Goal: Transaction & Acquisition: Purchase product/service

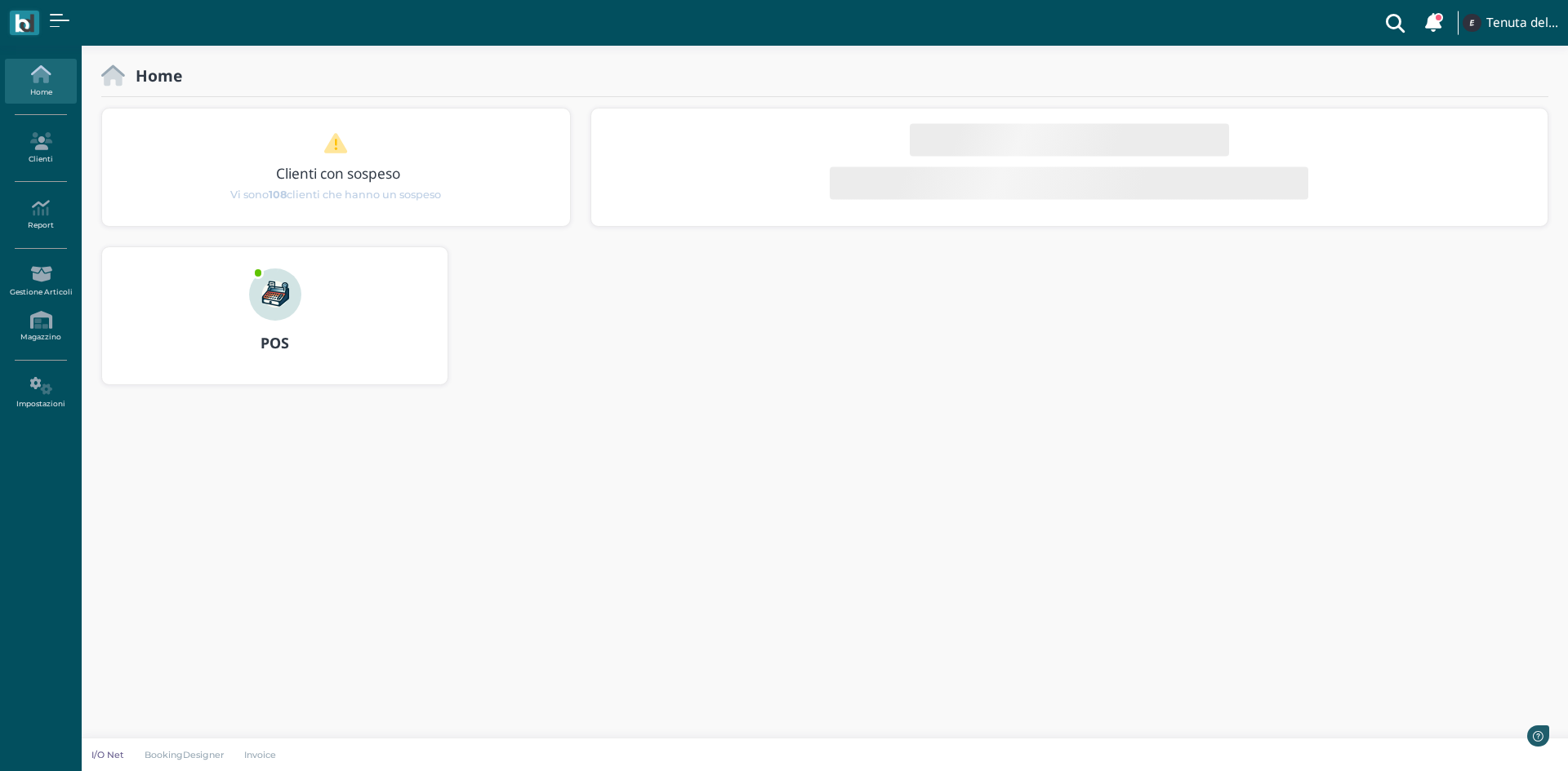
click at [270, 295] on img at bounding box center [275, 295] width 52 height 52
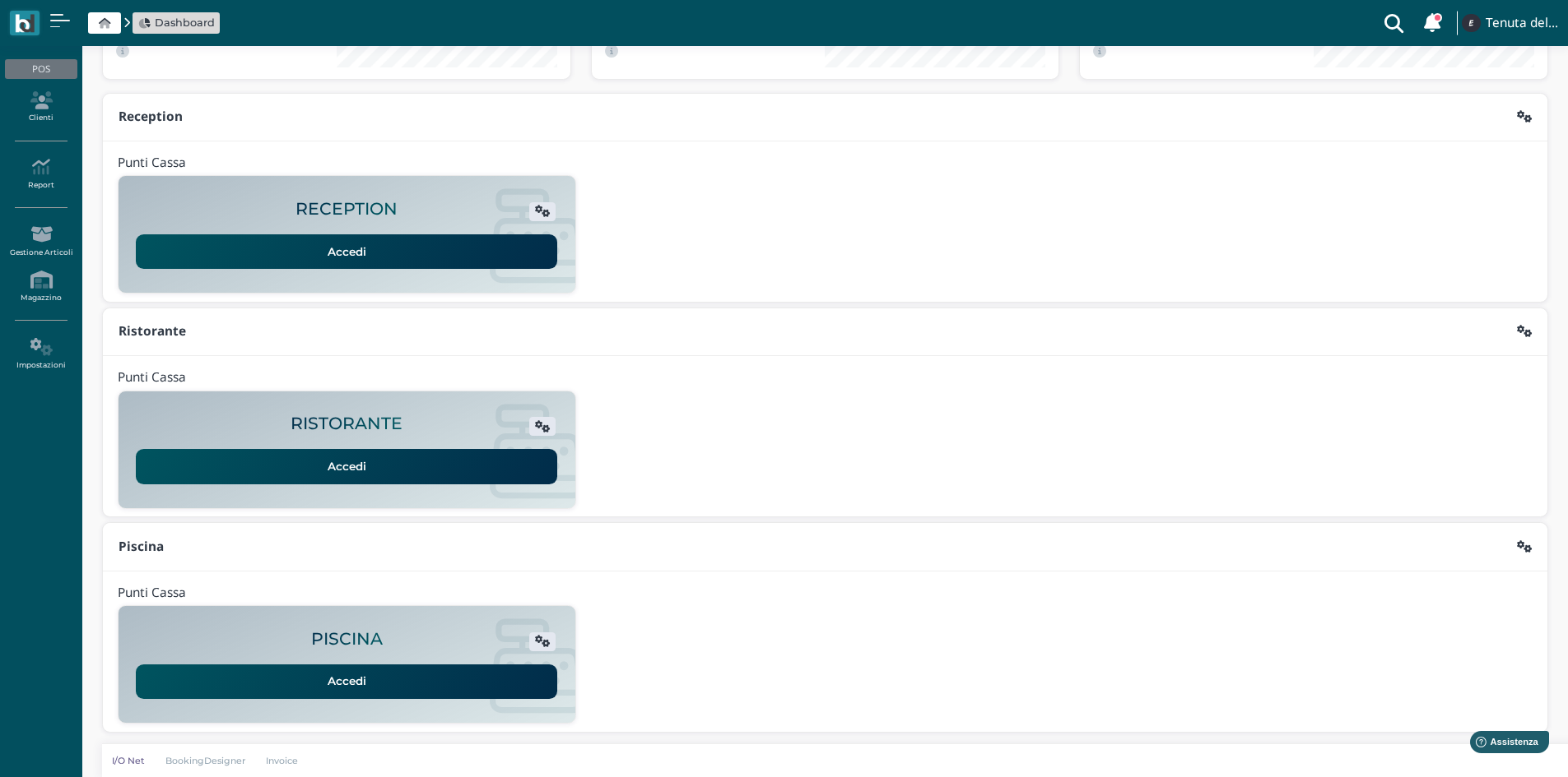
scroll to position [134, 0]
click at [42, 107] on icon at bounding box center [41, 100] width 72 height 18
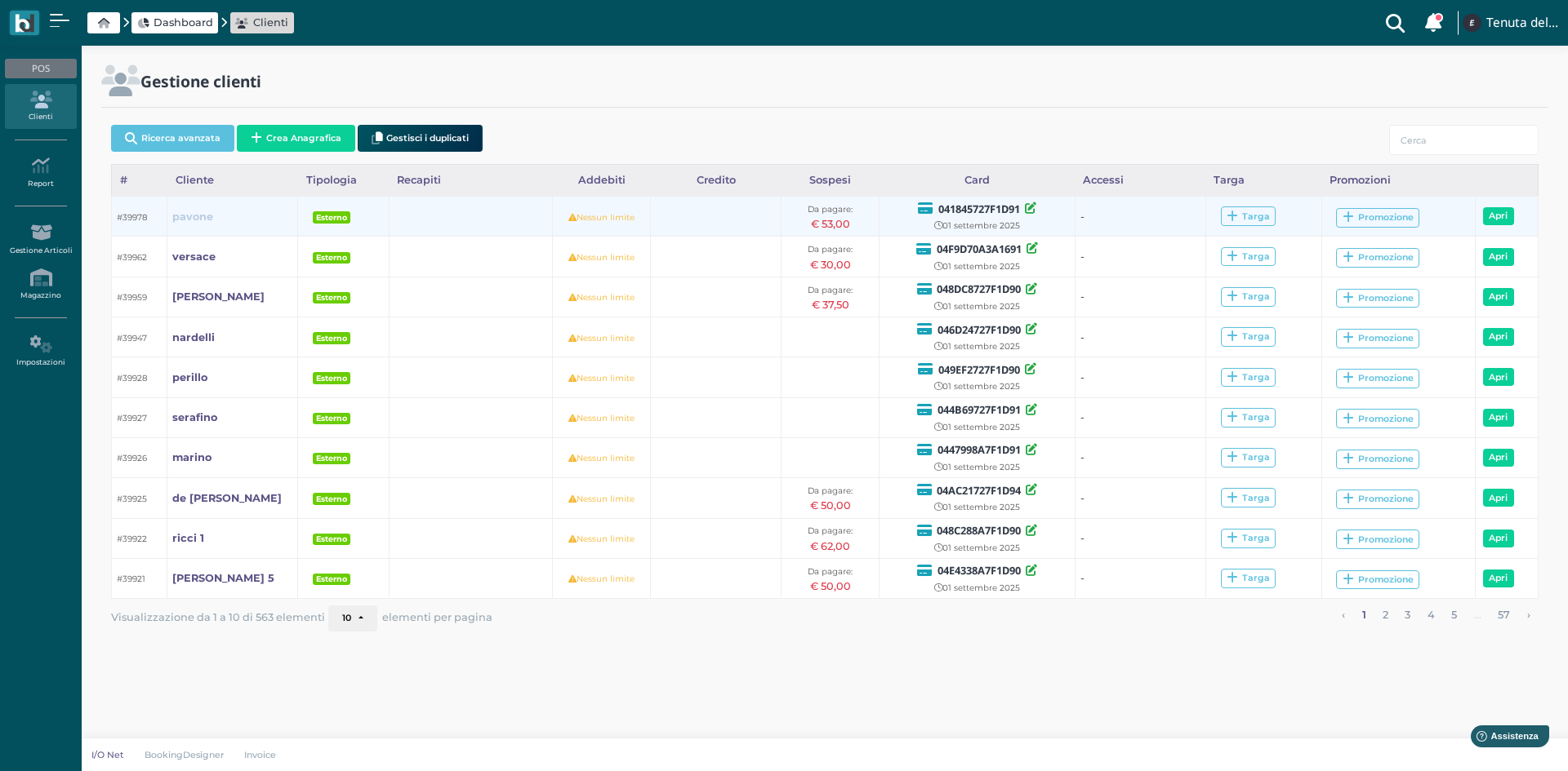
click at [188, 224] on link "pavone" at bounding box center [192, 217] width 41 height 16
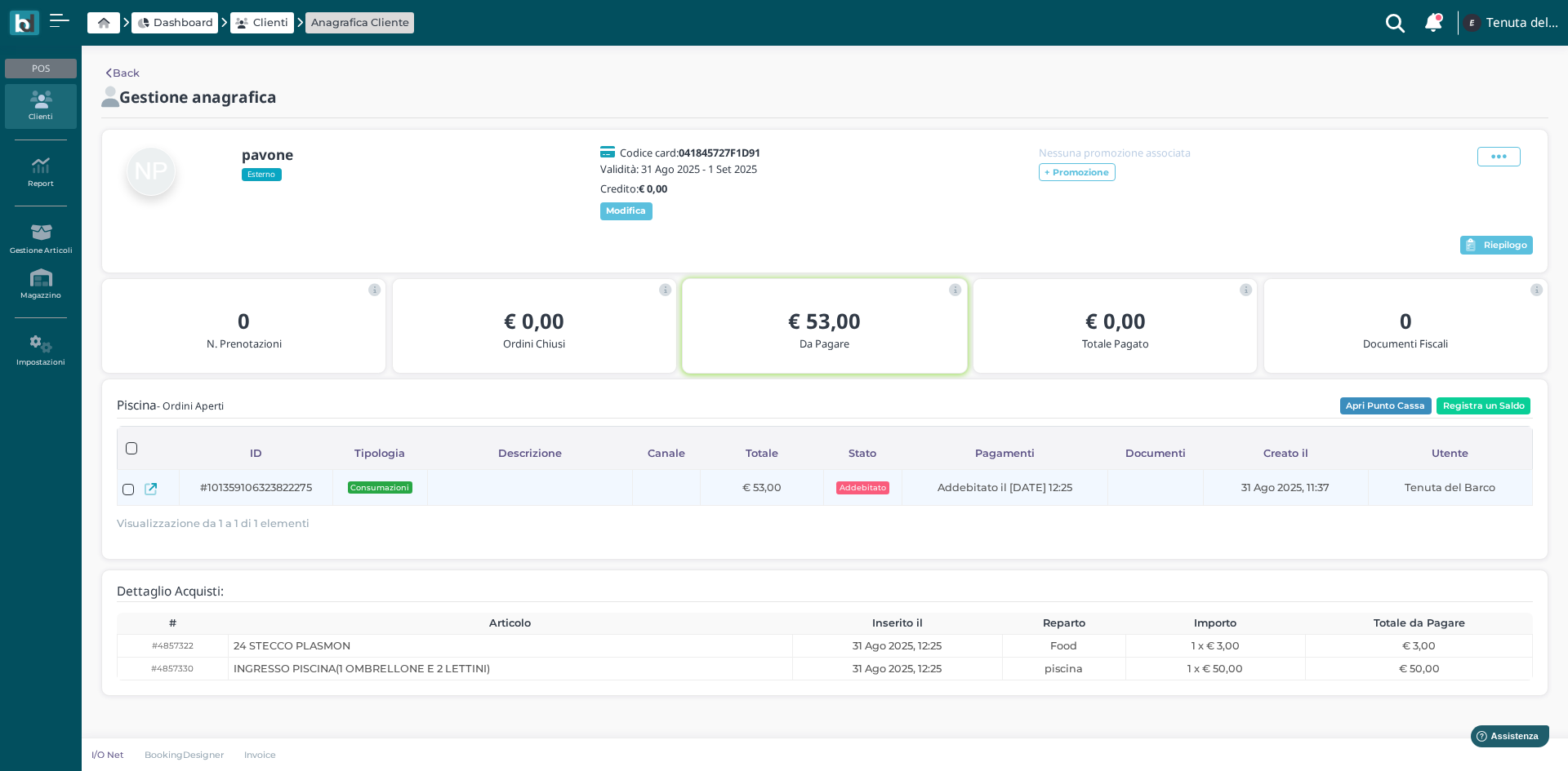
click at [149, 493] on icon at bounding box center [151, 489] width 12 height 12
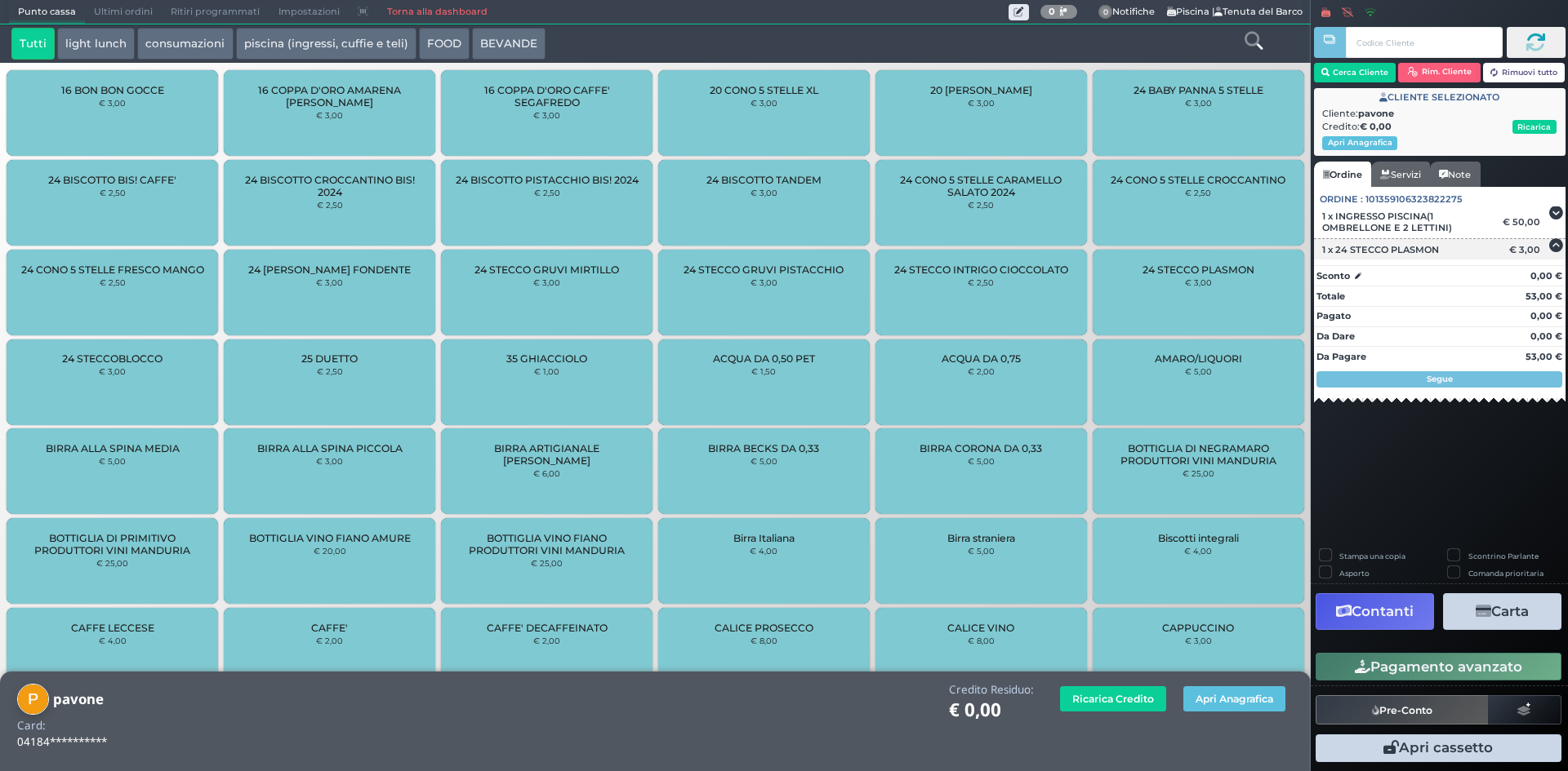
click at [1539, 252] on div "€ 3,00" at bounding box center [1527, 249] width 42 height 11
click at [1506, 615] on button "Carta" at bounding box center [1502, 612] width 119 height 36
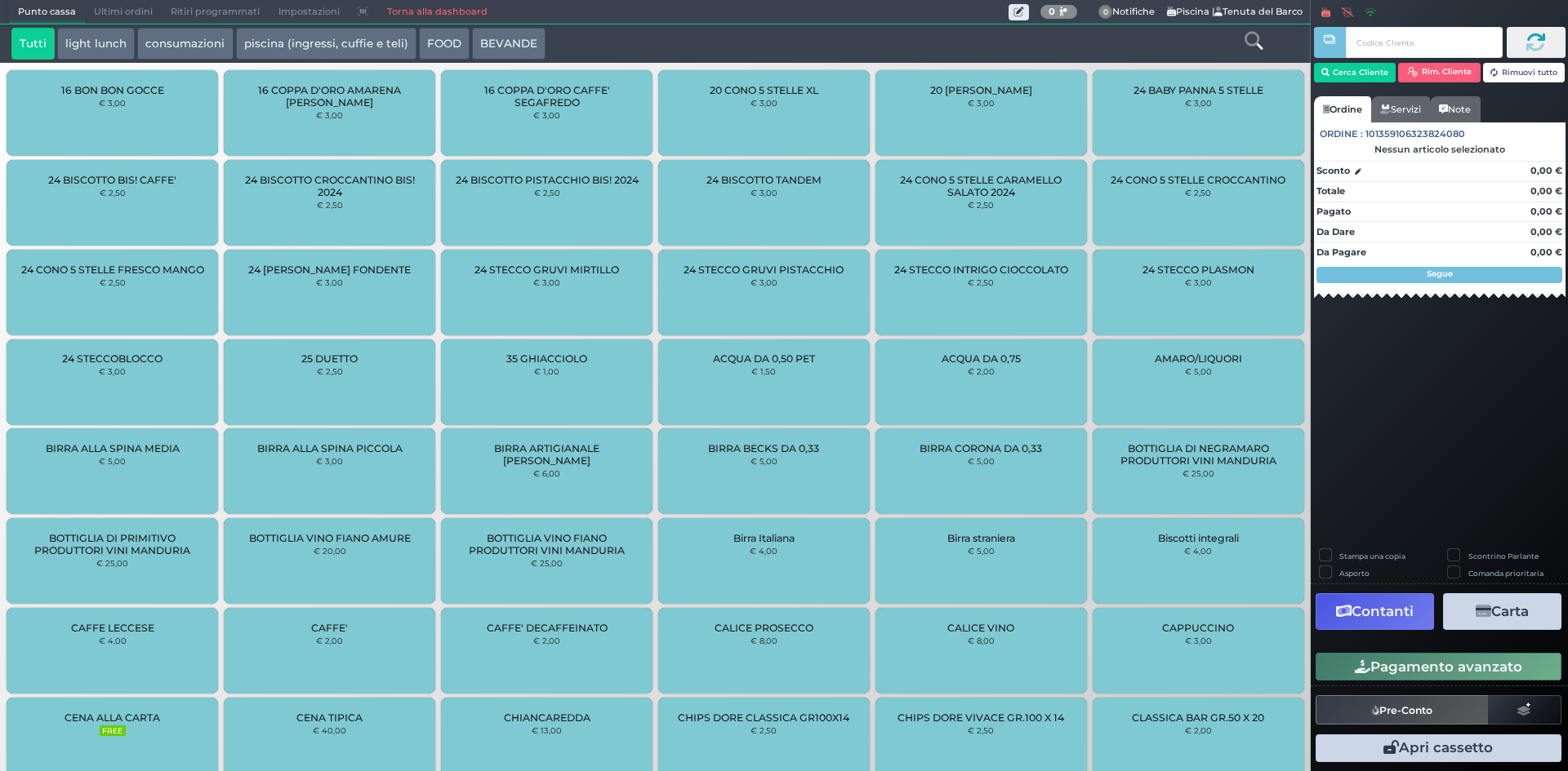
click at [95, 41] on button "light lunch" at bounding box center [95, 44] width 77 height 33
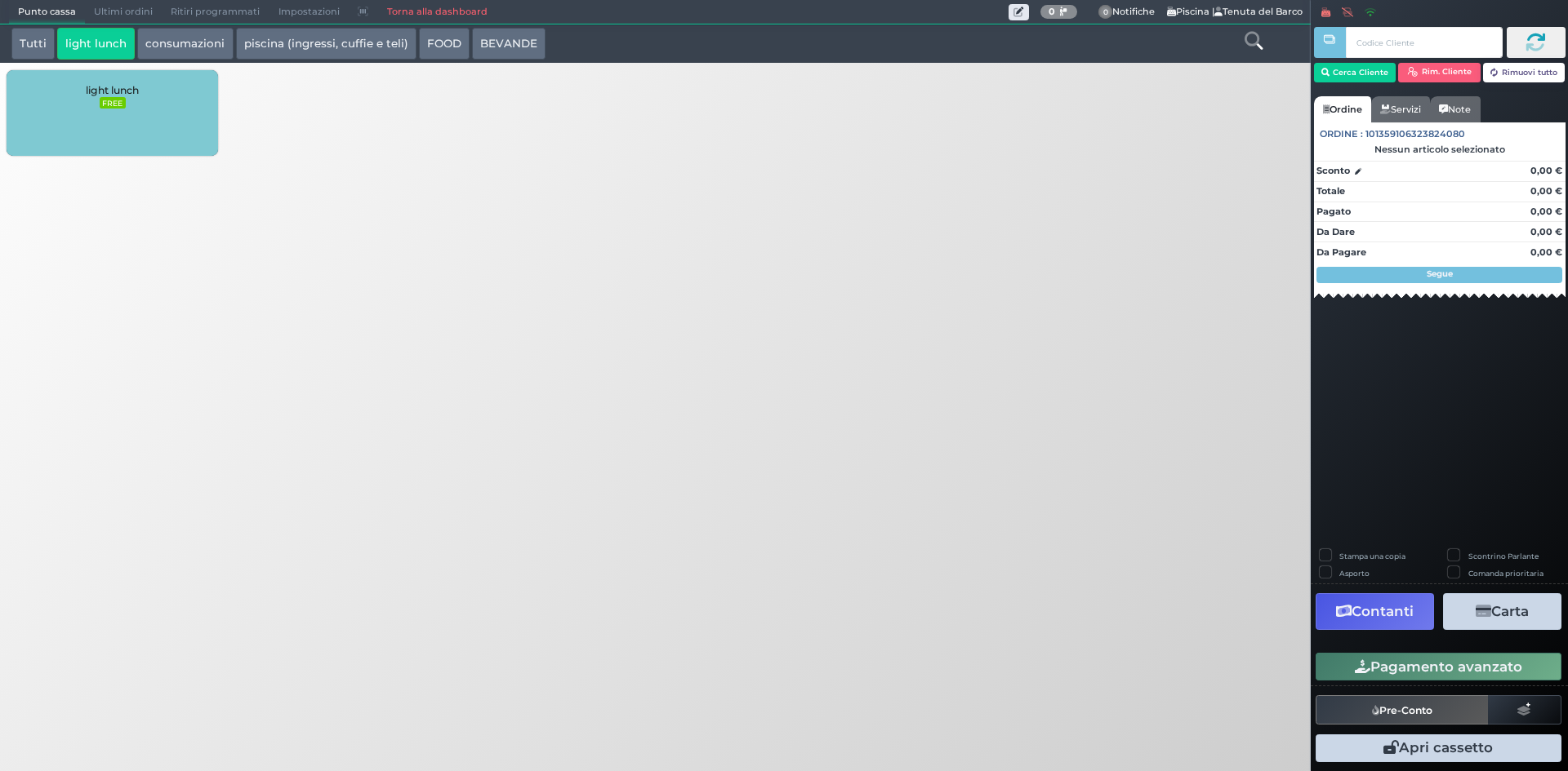
click at [276, 39] on button "piscina (ingressi, cuffie e teli)" at bounding box center [326, 44] width 180 height 33
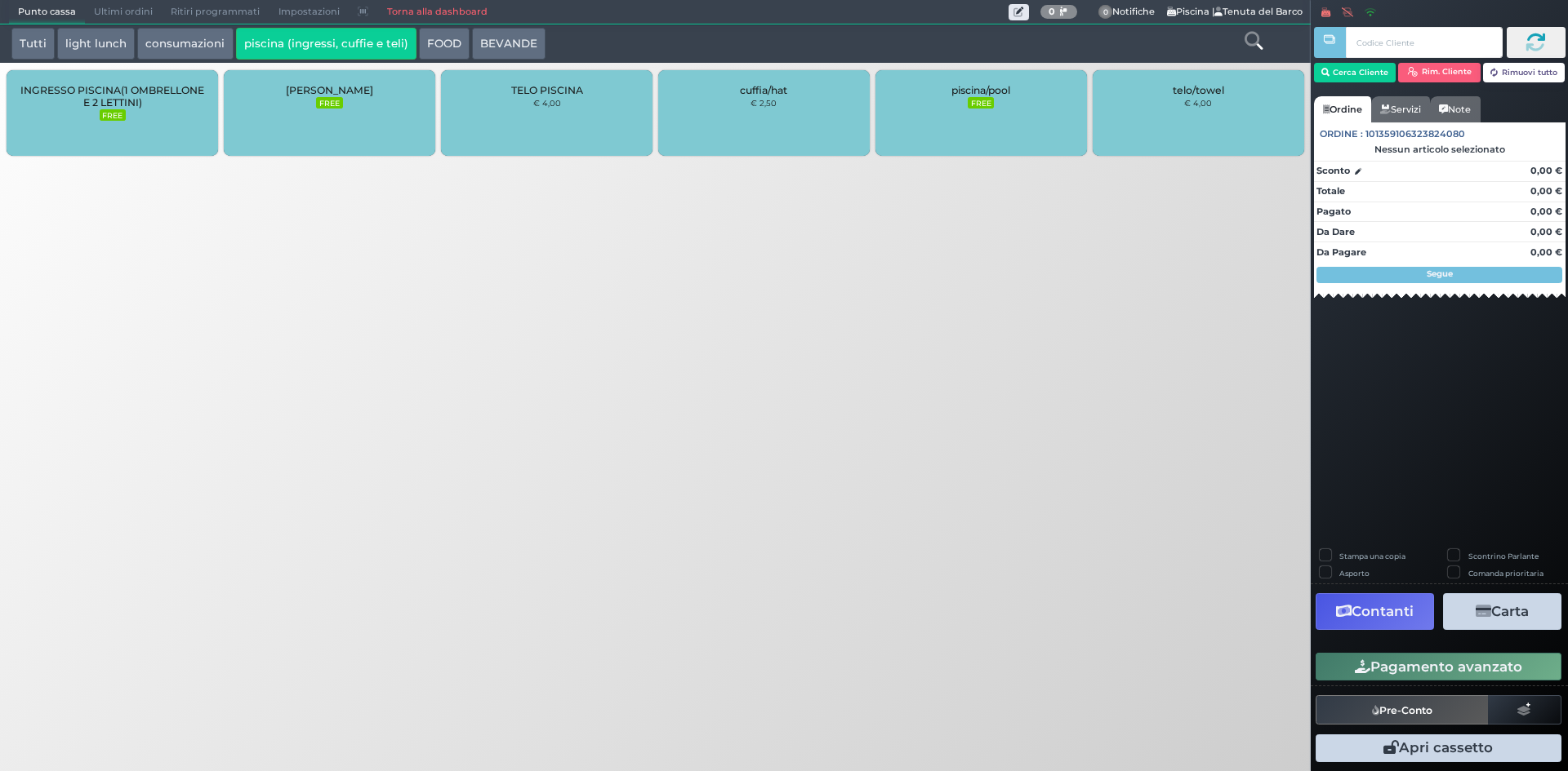
click at [120, 106] on span "INGRESSO PISCINA(1 OMBRELLONE E 2 LETTINI)" at bounding box center [113, 96] width 184 height 24
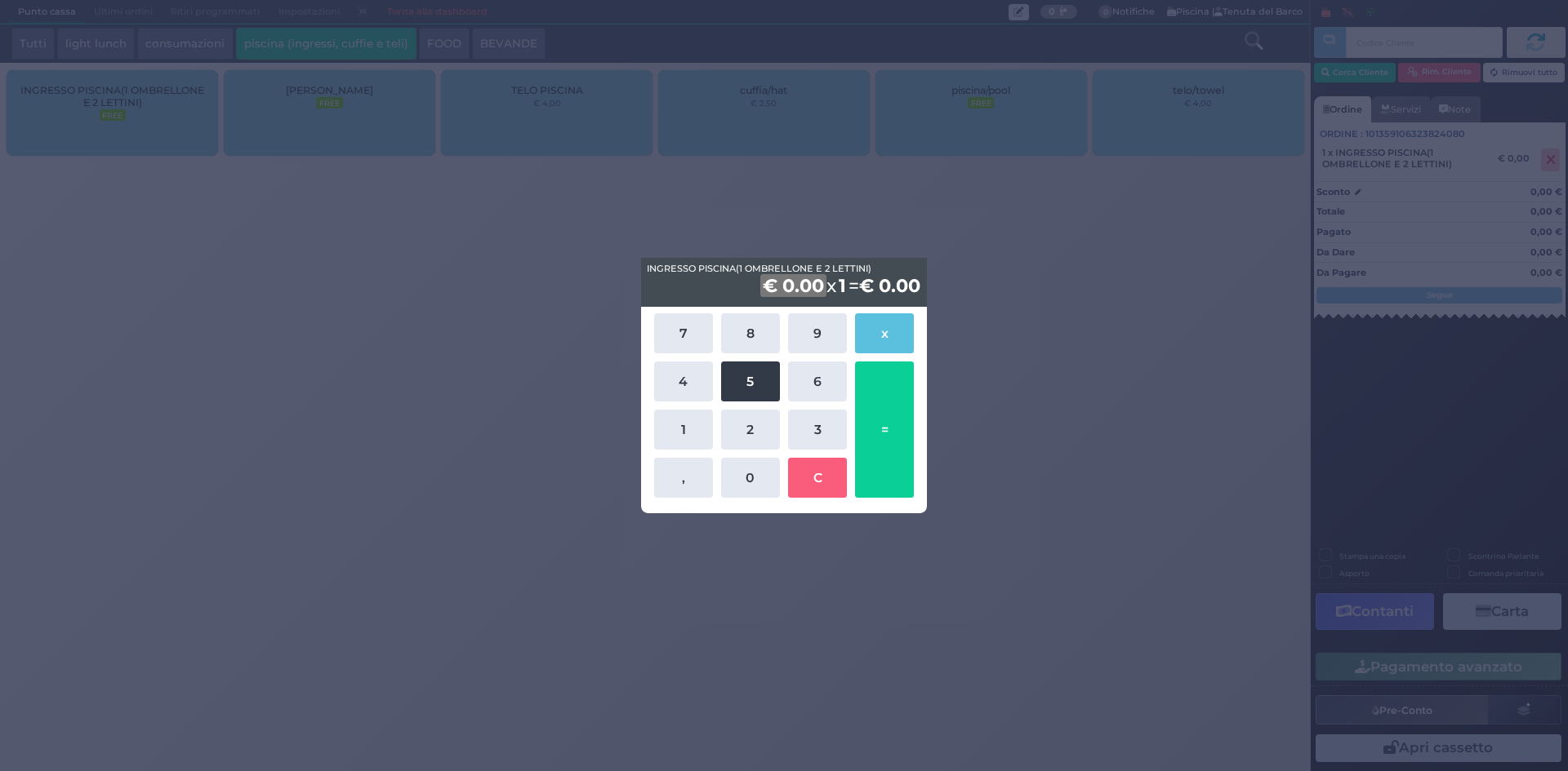
click at [738, 386] on button "5" at bounding box center [751, 381] width 59 height 40
drag, startPoint x: 756, startPoint y: 483, endPoint x: 960, endPoint y: 437, distance: 209.1
click at [756, 483] on button "0" at bounding box center [751, 477] width 59 height 40
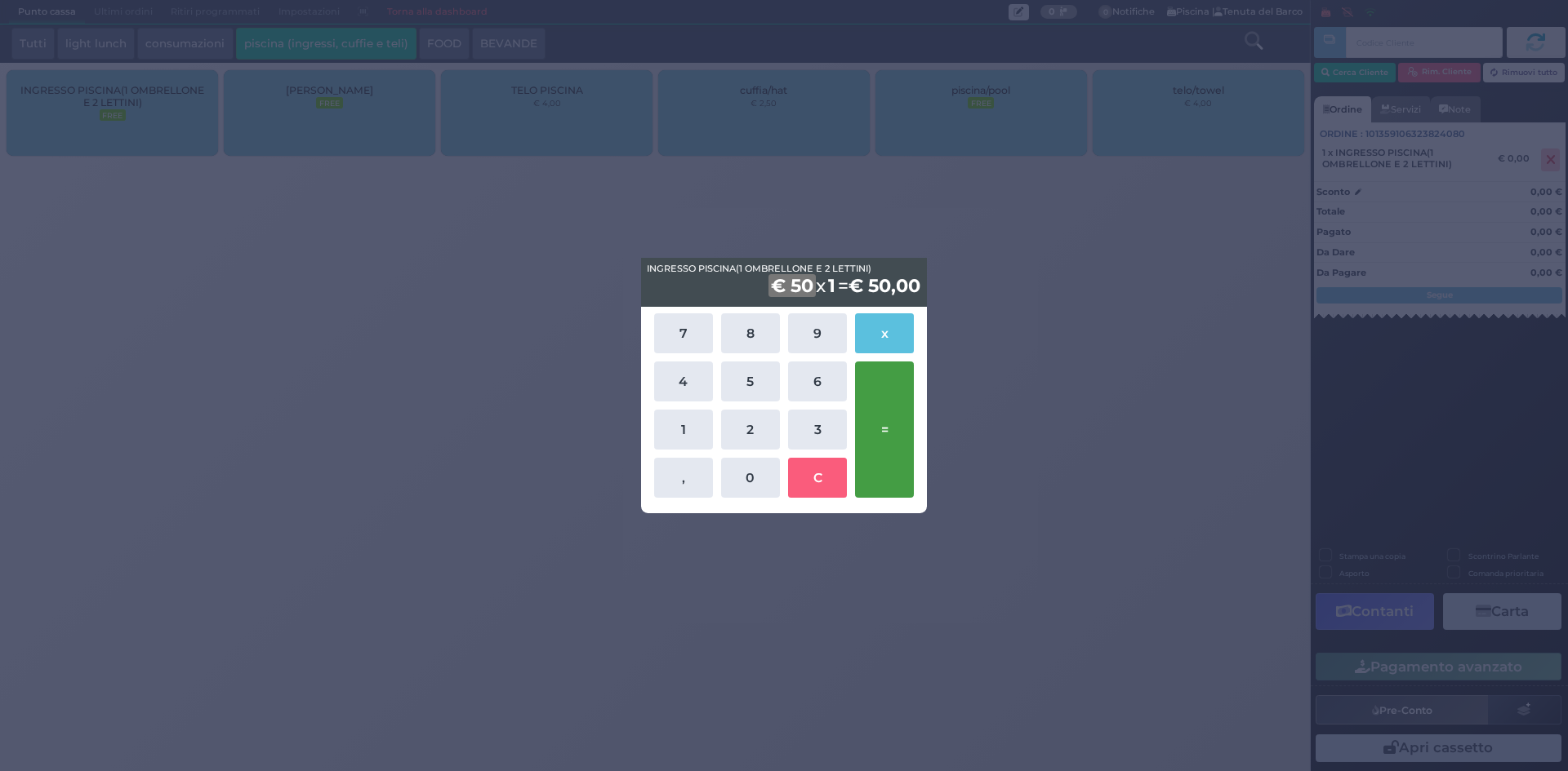
click at [872, 407] on button "=" at bounding box center [884, 429] width 59 height 136
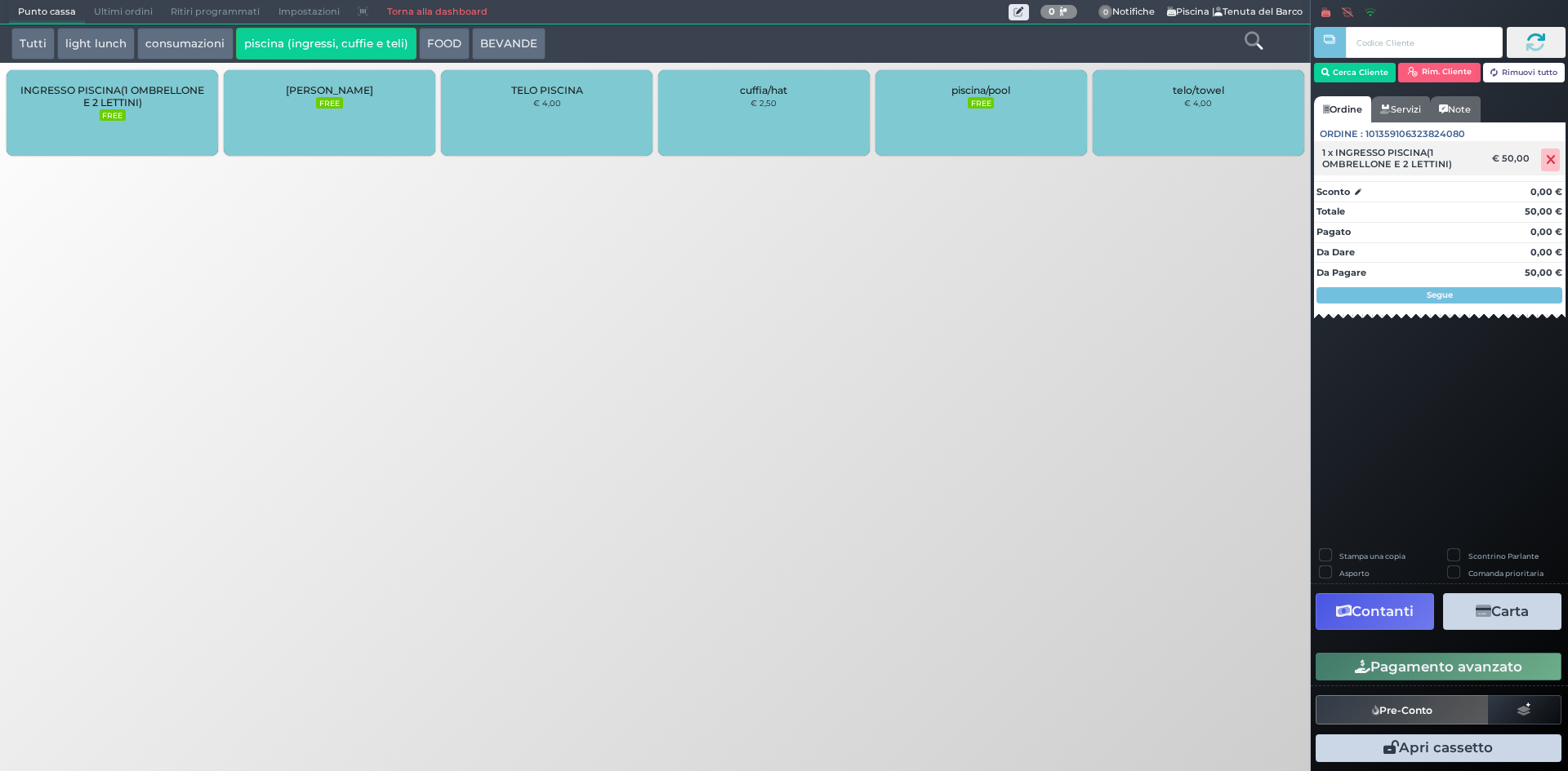
click at [1549, 161] on icon at bounding box center [1550, 160] width 10 height 1
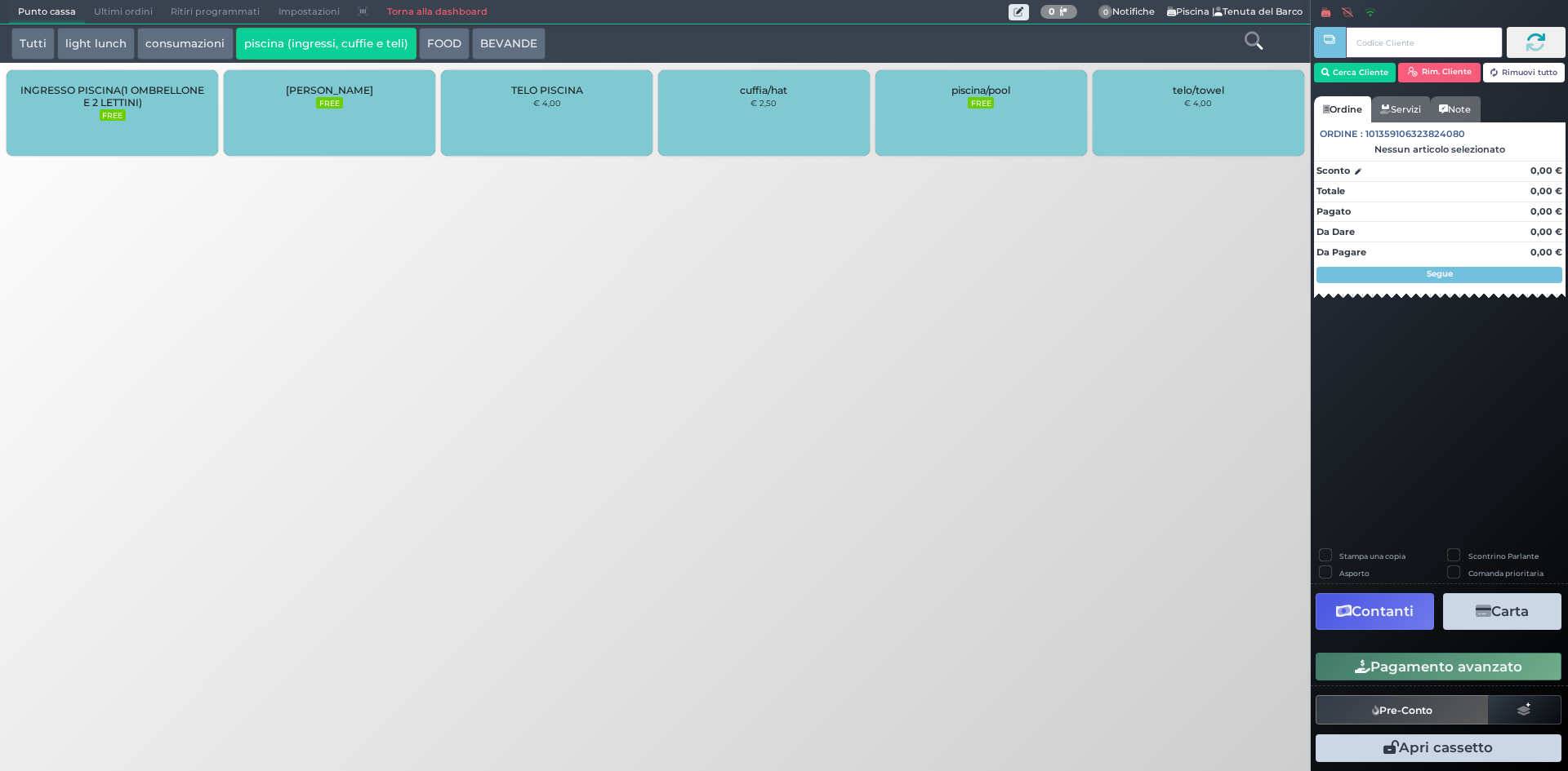
click at [1376, 42] on input "text" at bounding box center [1423, 42] width 156 height 31
paste input "041845727F1D91"
type input "041845727F1D91"
click at [1347, 82] on button "Cerca Cliente" at bounding box center [1355, 73] width 82 height 20
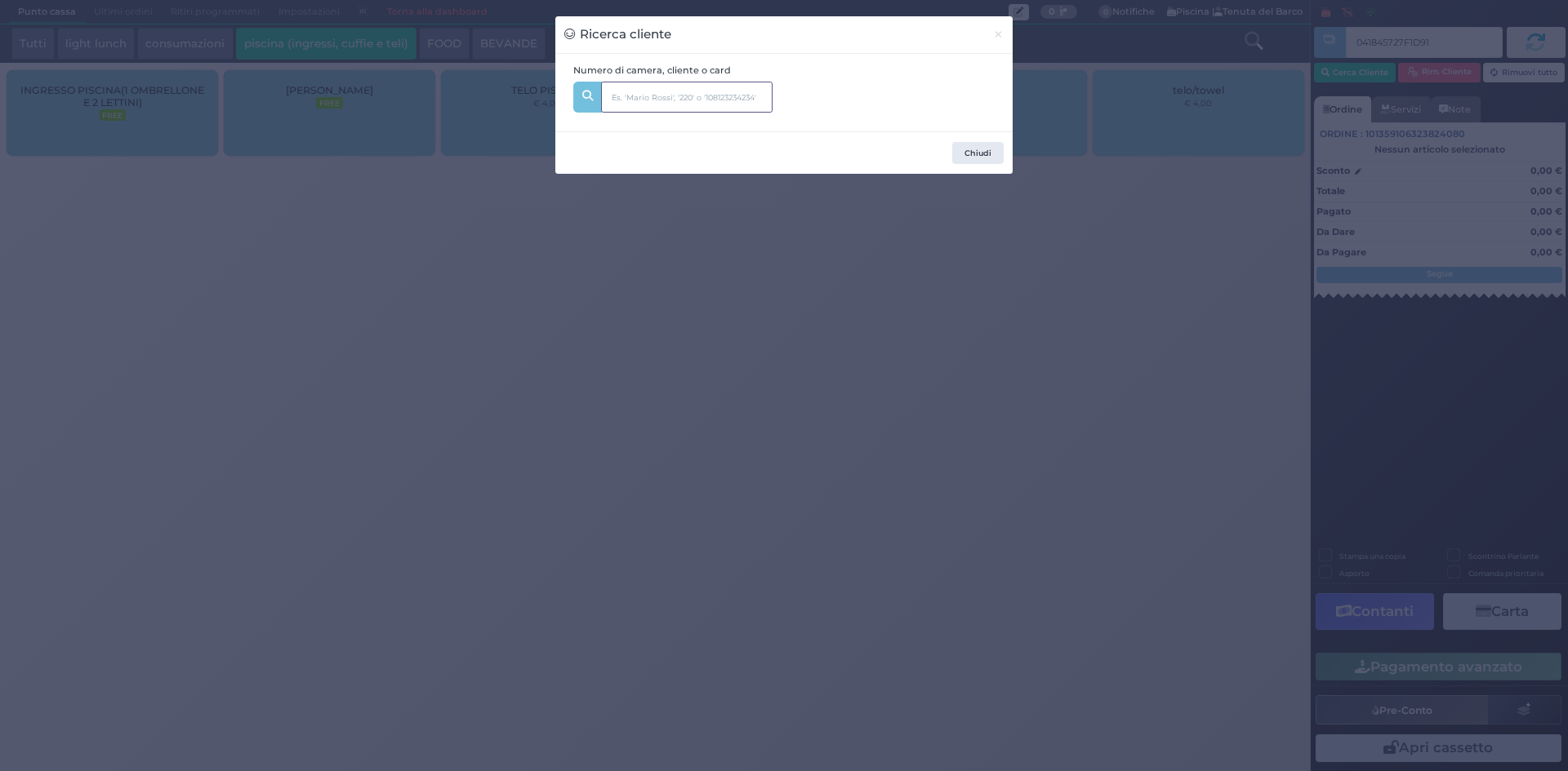
click at [641, 100] on input "text" at bounding box center [686, 97] width 172 height 31
paste input "041845727F1D91"
type input "041845727F1D91"
click at [670, 152] on span "pavone Dal:" at bounding box center [721, 141] width 239 height 33
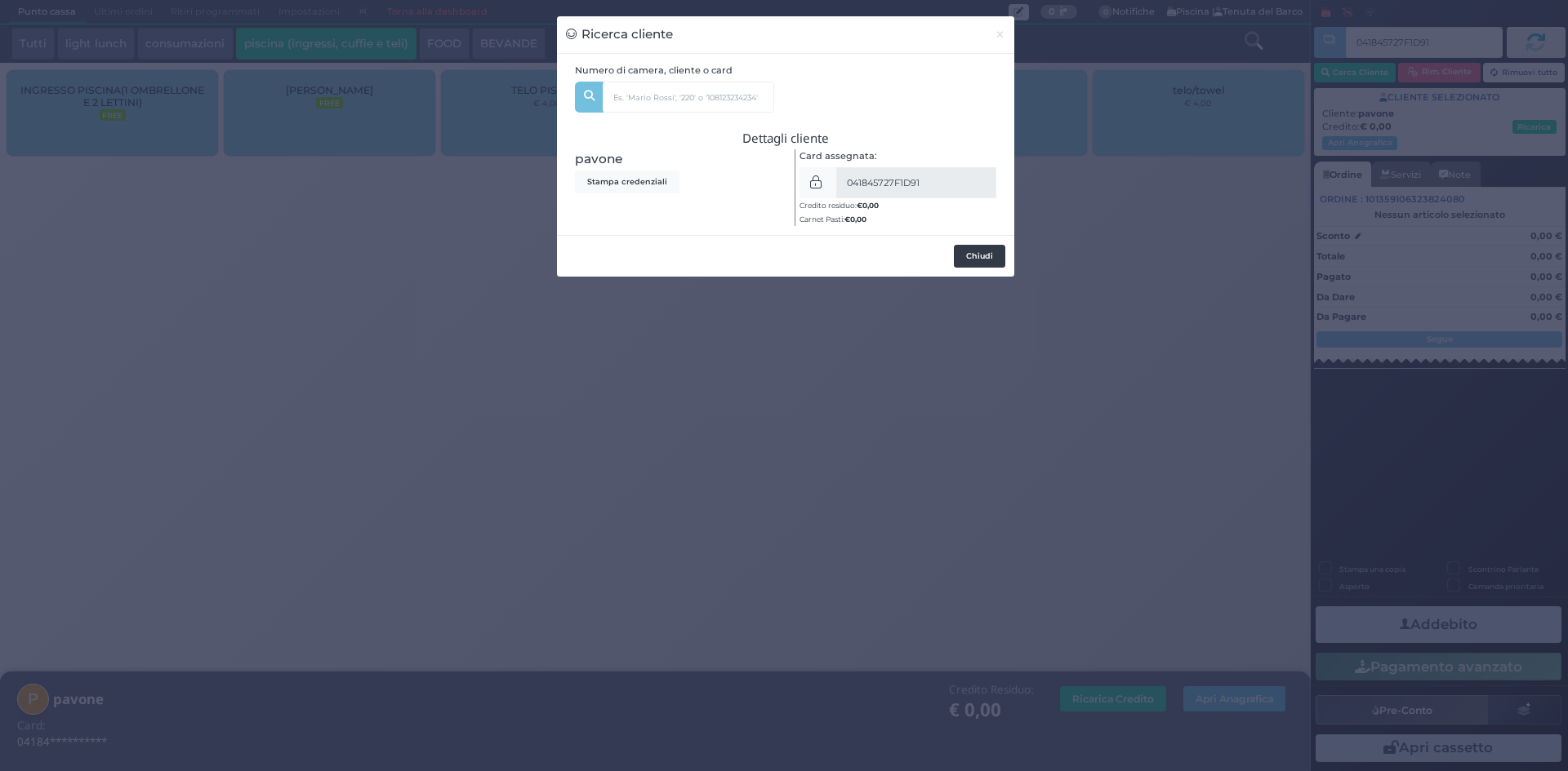
click at [980, 256] on button "Chiudi" at bounding box center [979, 256] width 51 height 23
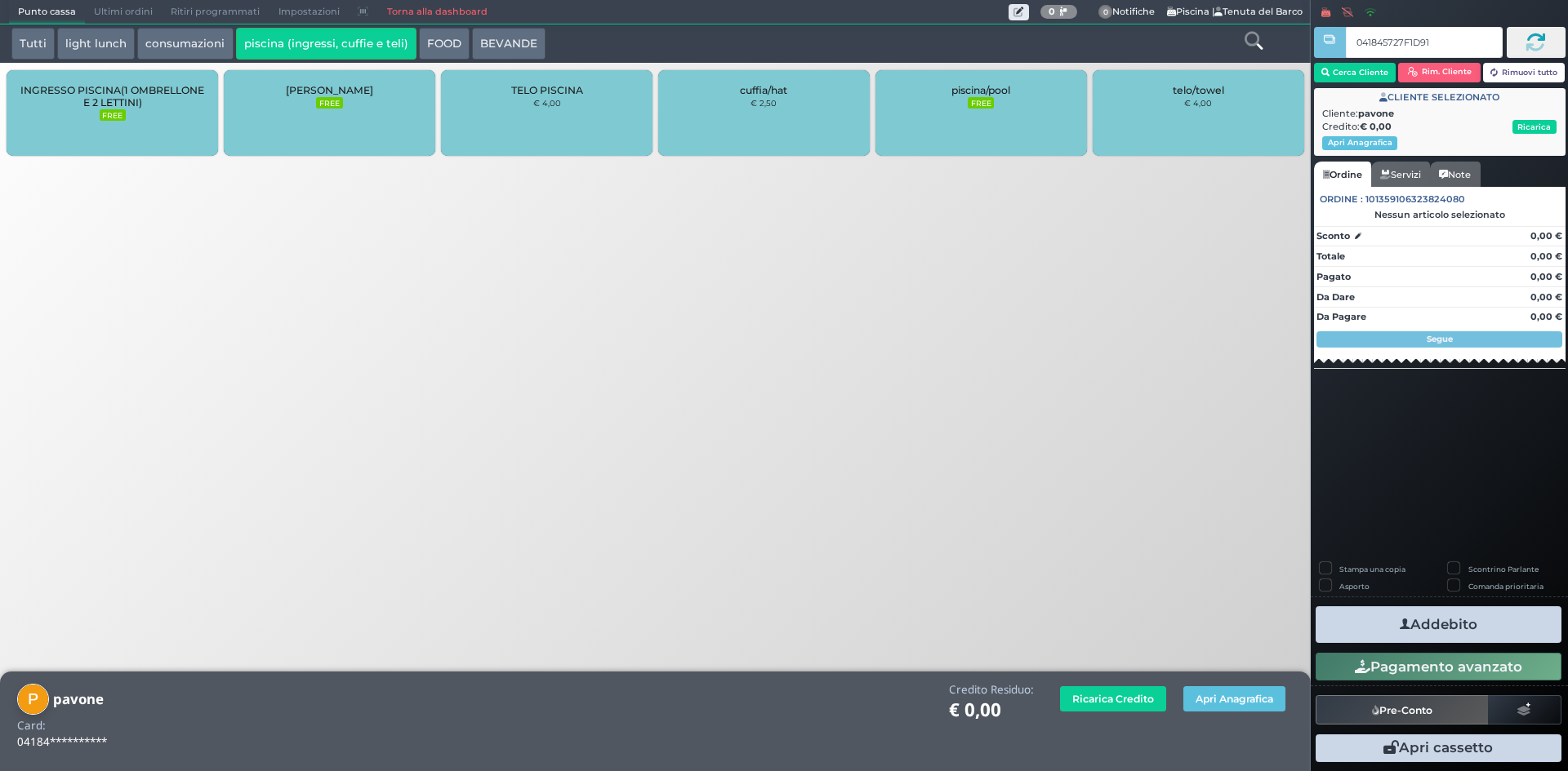
click at [75, 106] on span "INGRESSO PISCINA(1 OMBRELLONE E 2 LETTINI)" at bounding box center [113, 96] width 184 height 24
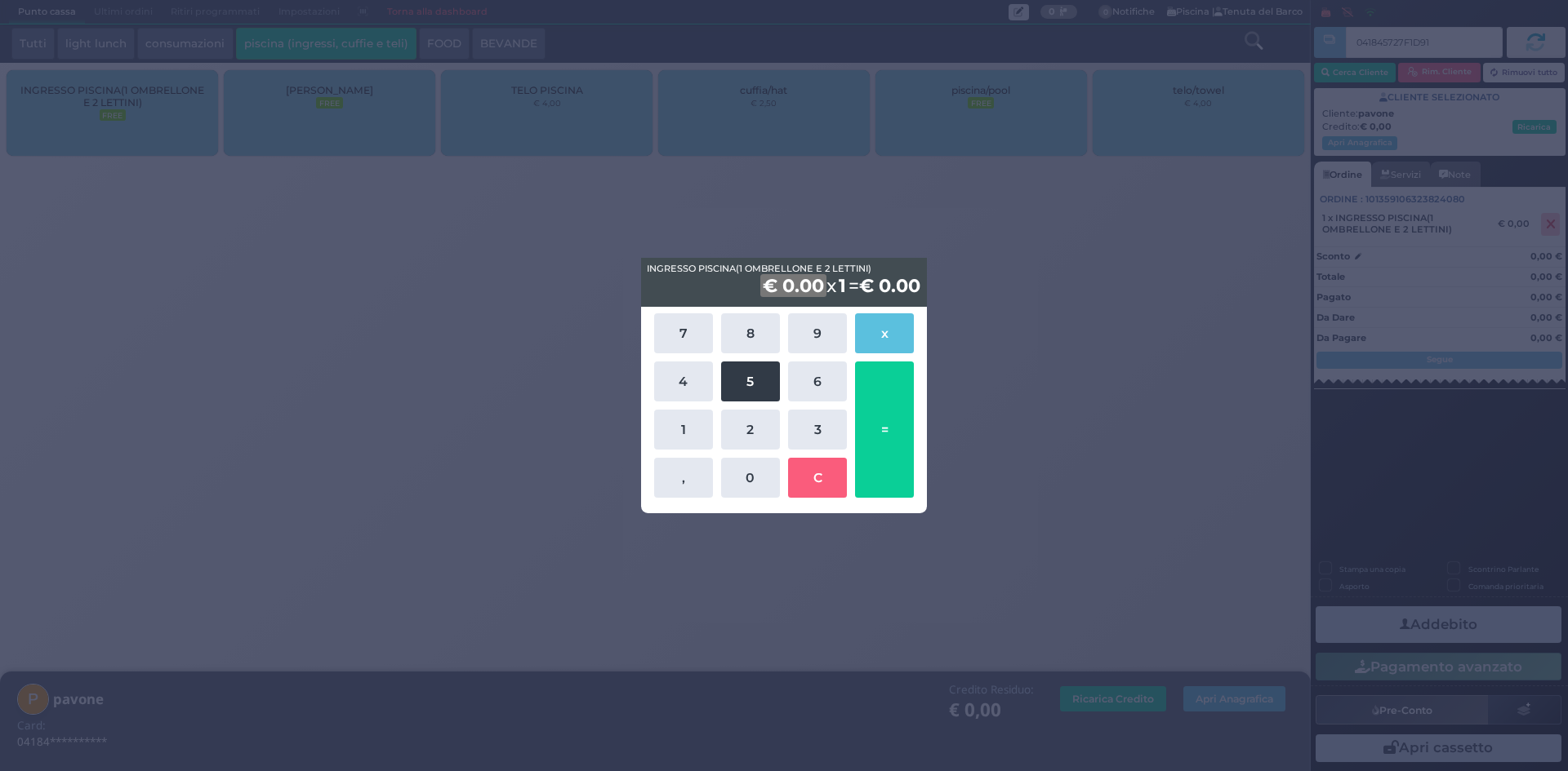
click at [760, 379] on button "5" at bounding box center [751, 381] width 59 height 40
click at [748, 494] on button "0" at bounding box center [751, 477] width 59 height 40
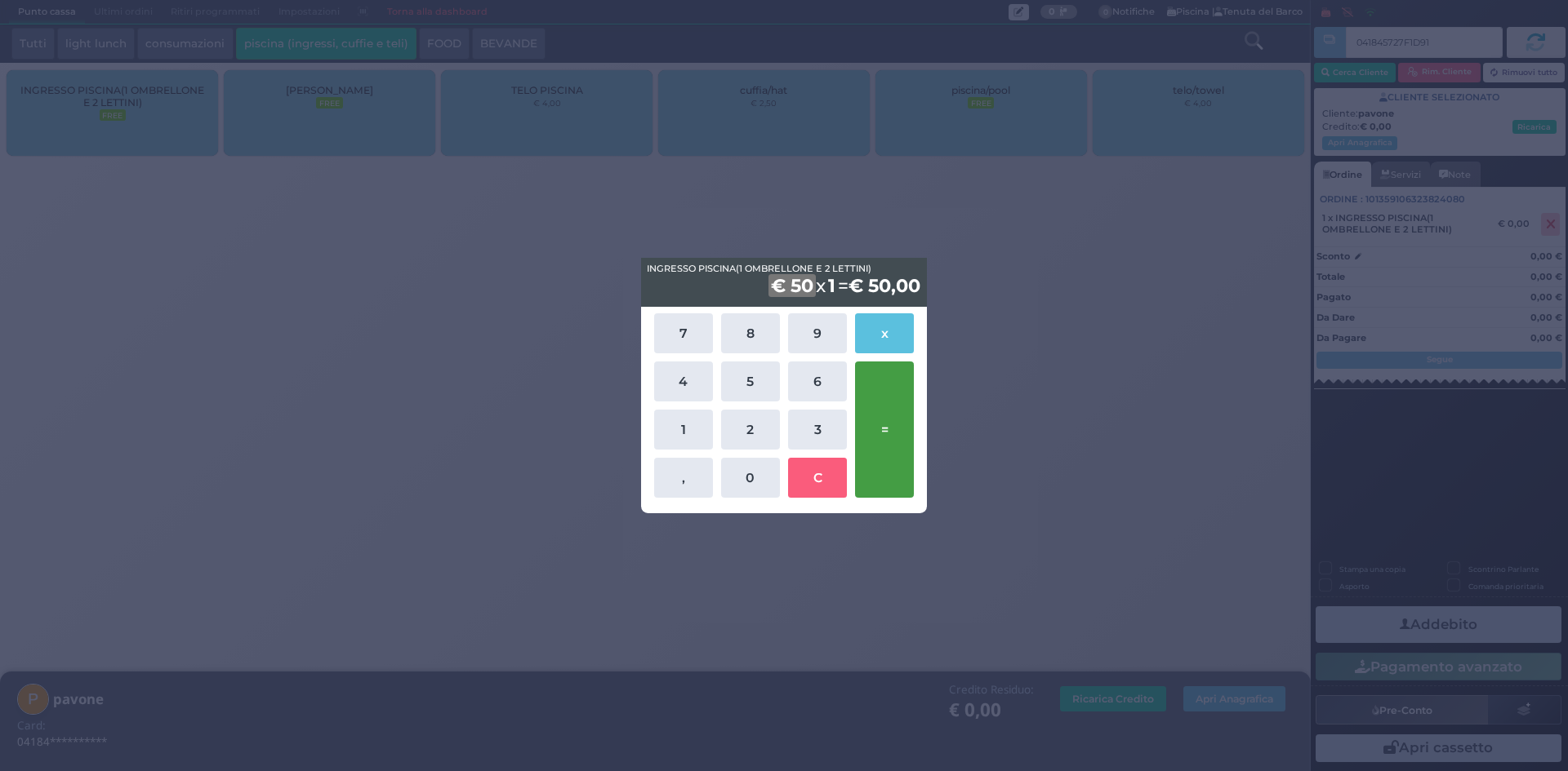
click at [868, 450] on button "=" at bounding box center [884, 429] width 59 height 136
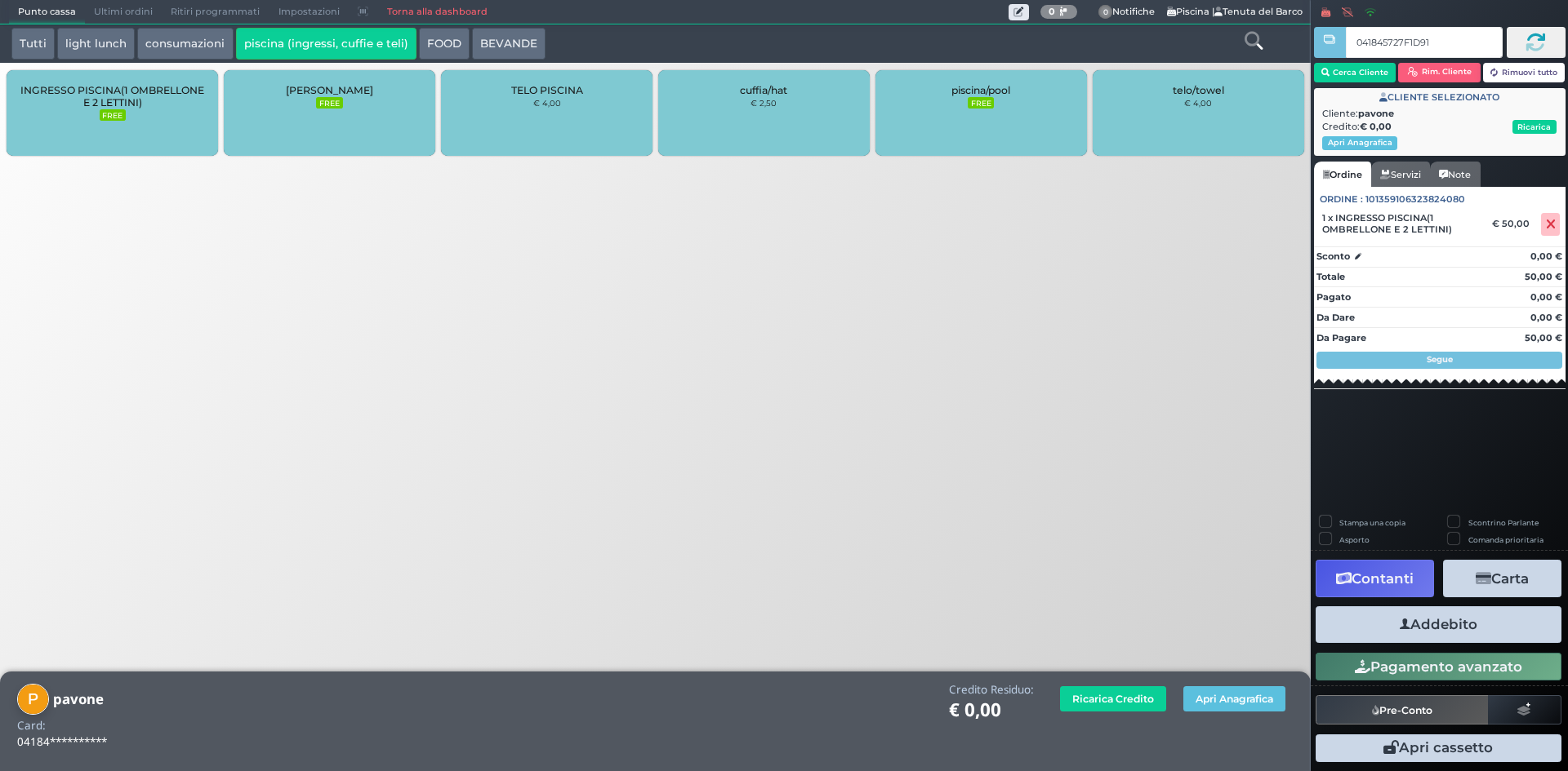
click at [1417, 630] on button "Addebito" at bounding box center [1439, 625] width 246 height 36
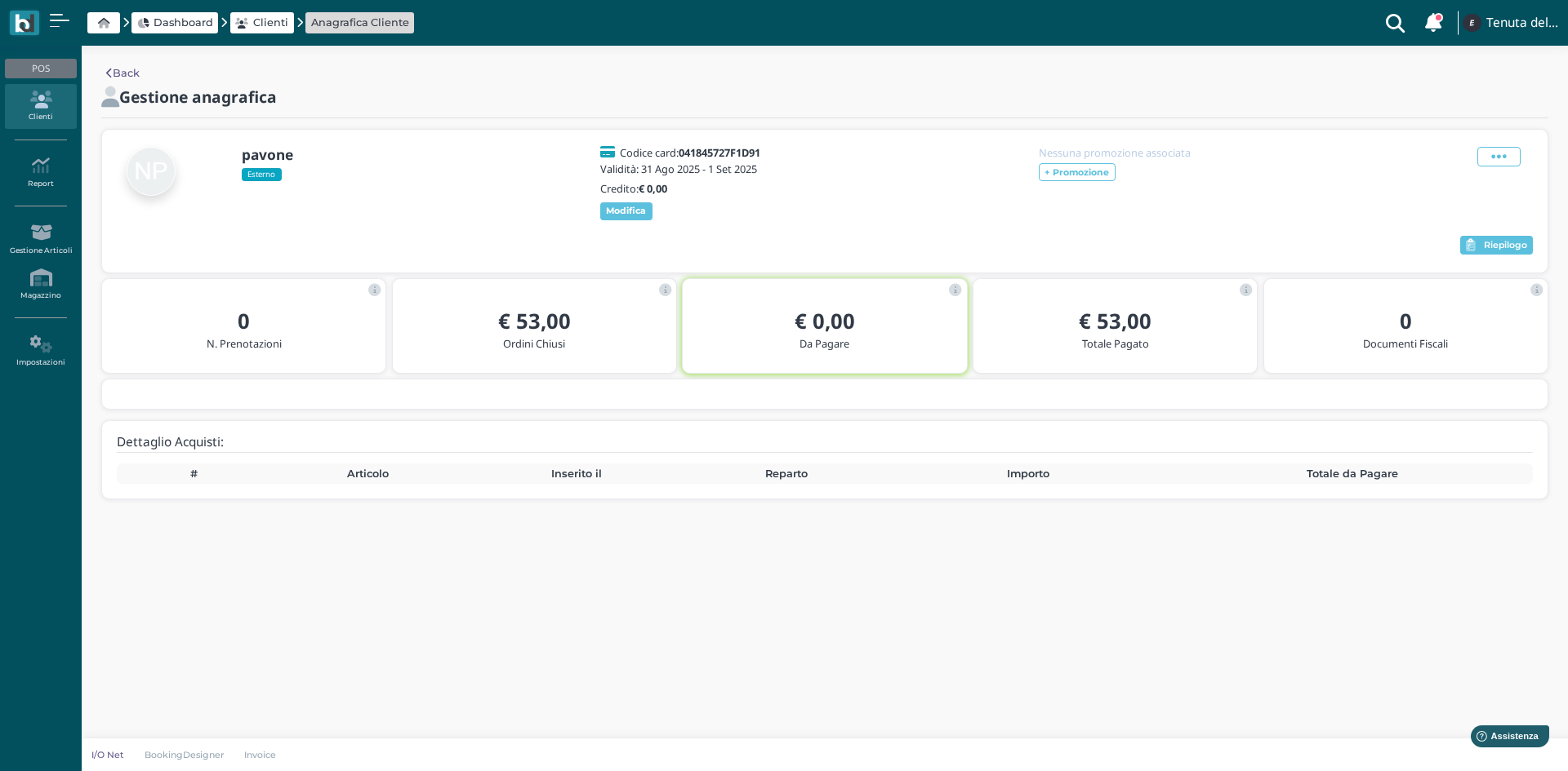
click at [712, 150] on b "041845727F1D91" at bounding box center [719, 152] width 81 height 15
click at [712, 150] on b "041845727F1D91" at bounding box center [719, 152] width 81 height 15
copy b "041845727F1D91"
